Goal: Register for event/course

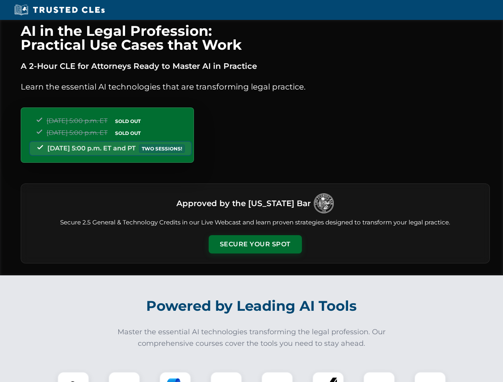
click at [255, 244] on button "Secure Your Spot" at bounding box center [255, 244] width 93 height 18
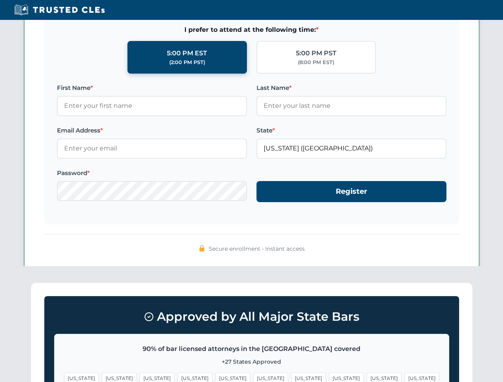
click at [253, 377] on span "[US_STATE]" at bounding box center [270, 379] width 35 height 12
click at [291, 377] on span "[US_STATE]" at bounding box center [308, 379] width 35 height 12
click at [367, 377] on span "[US_STATE]" at bounding box center [384, 379] width 35 height 12
